Goal: Task Accomplishment & Management: Complete application form

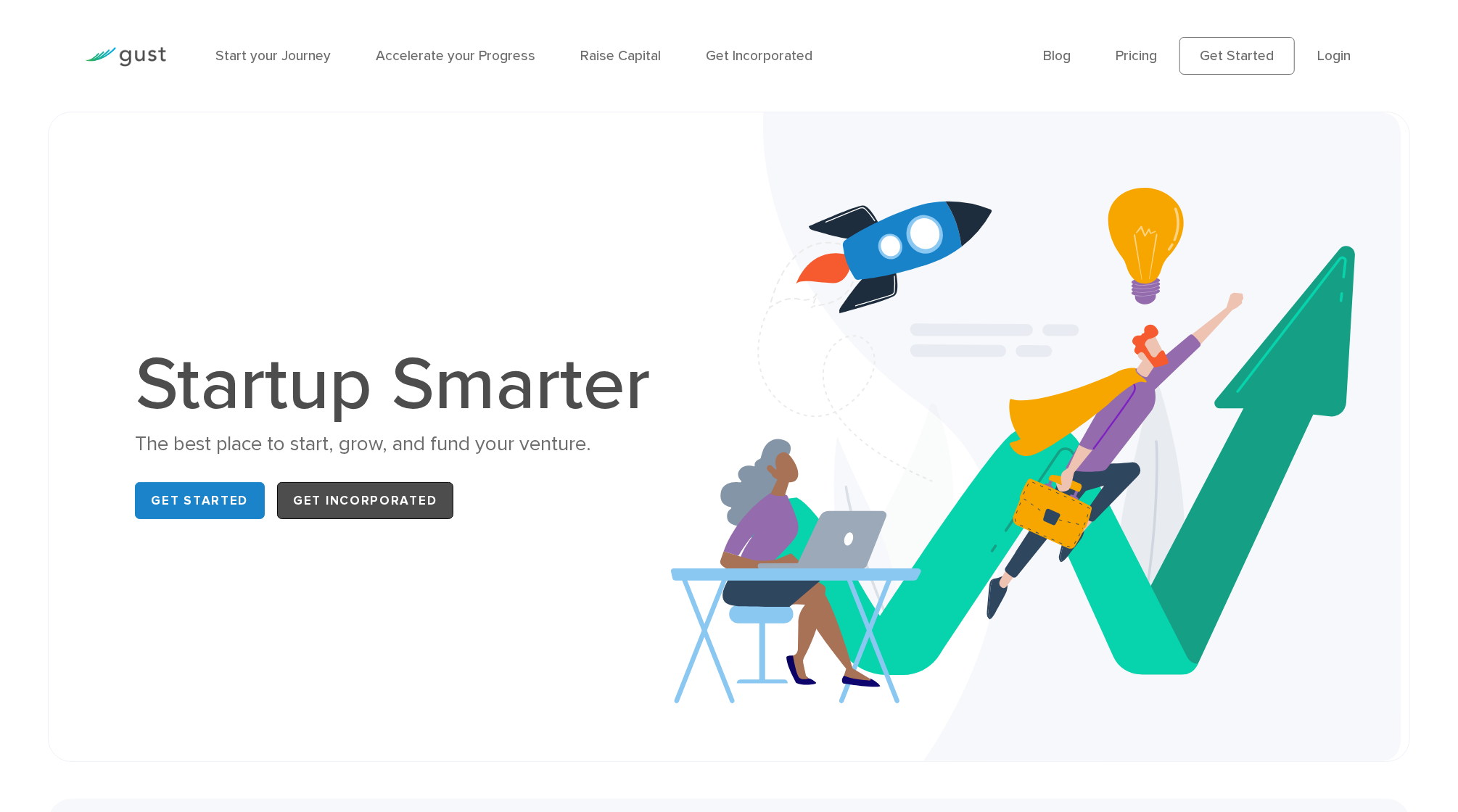
click at [387, 491] on link "Get Incorporated" at bounding box center [365, 501] width 176 height 37
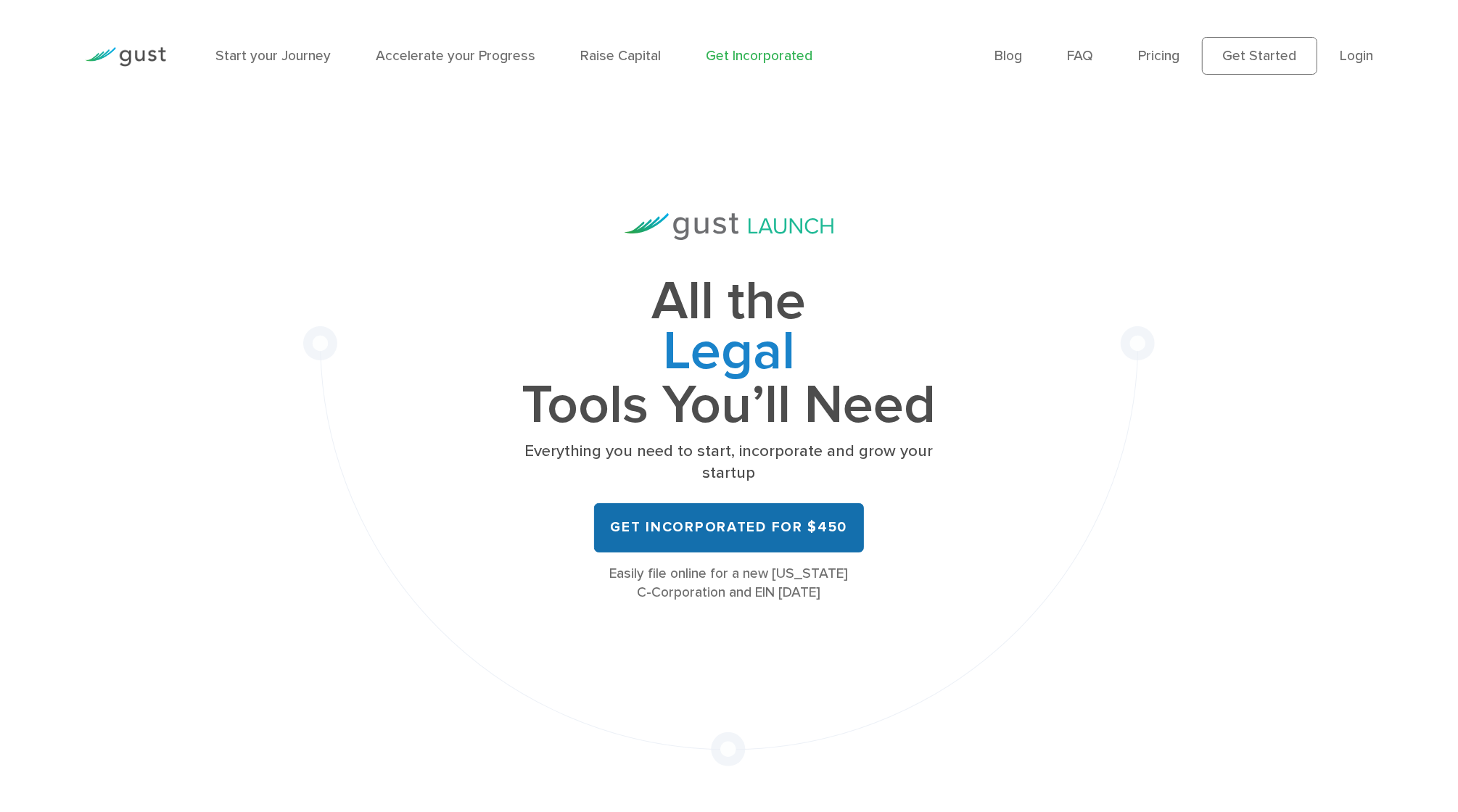
click at [665, 505] on link "Get Incorporated for $450" at bounding box center [728, 528] width 270 height 49
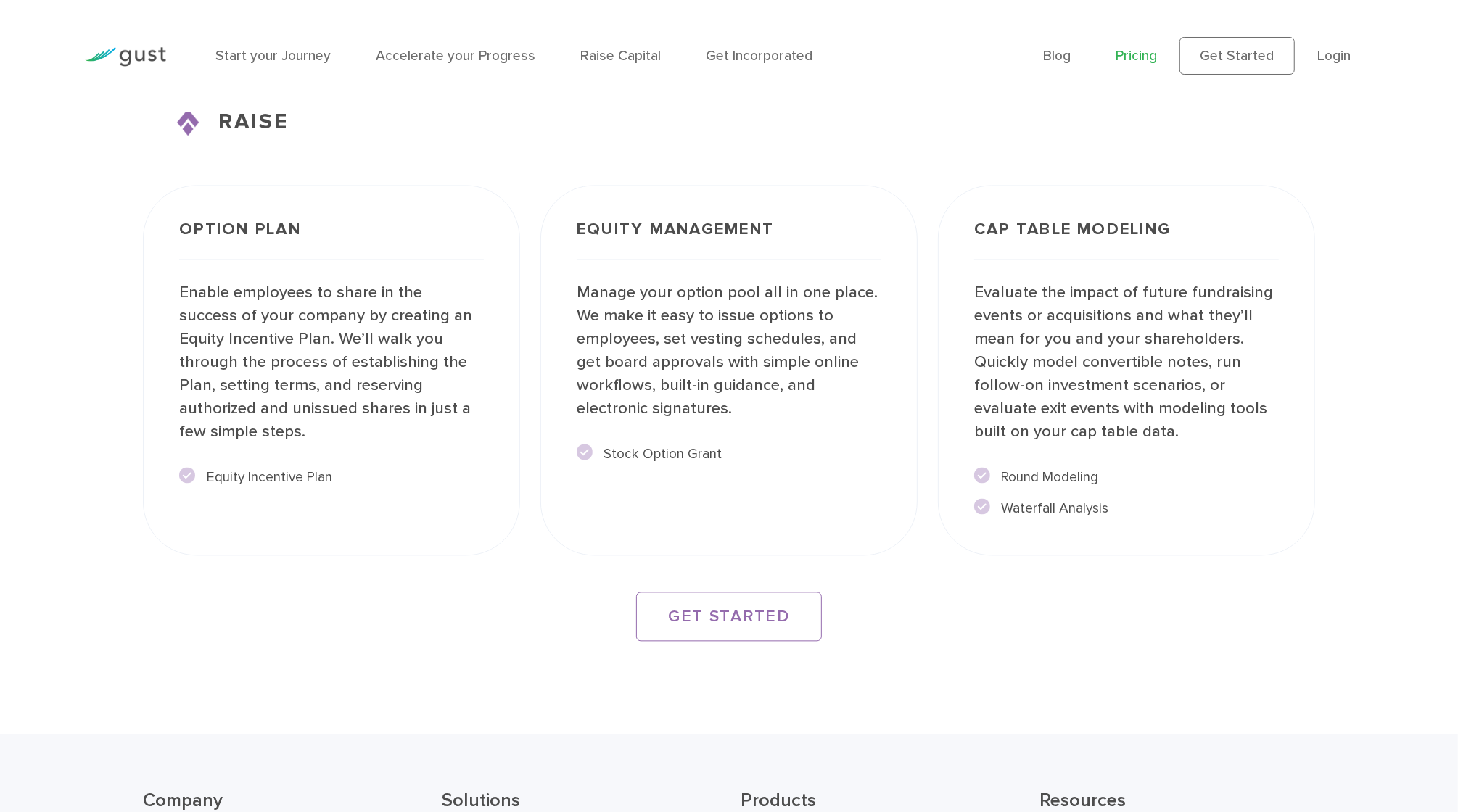
scroll to position [2659, 0]
